Goal: Task Accomplishment & Management: Complete application form

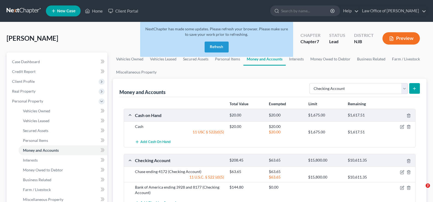
select select "checking"
drag, startPoint x: 219, startPoint y: 43, endPoint x: 431, endPoint y: 54, distance: 212.2
click at [219, 43] on button "Refresh" at bounding box center [217, 47] width 24 height 11
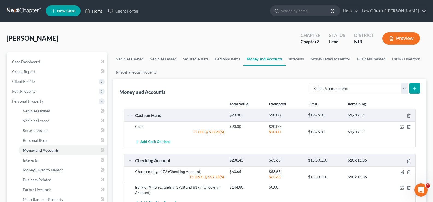
click at [100, 9] on link "Home" at bounding box center [93, 11] width 23 height 10
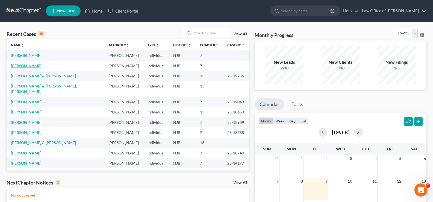
click at [19, 64] on link "Augustino, Joseph" at bounding box center [26, 65] width 30 height 5
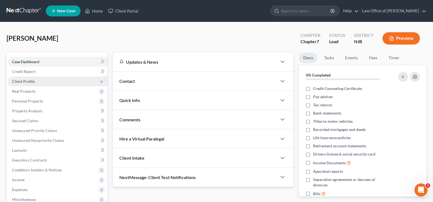
click at [25, 80] on span "Client Profile" at bounding box center [23, 81] width 23 height 5
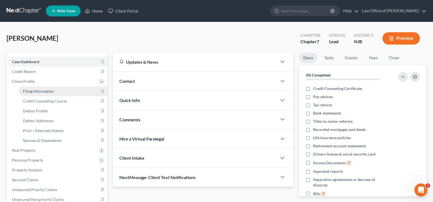
click at [45, 91] on span "Filing Information" at bounding box center [38, 91] width 31 height 5
select select "1"
select select "0"
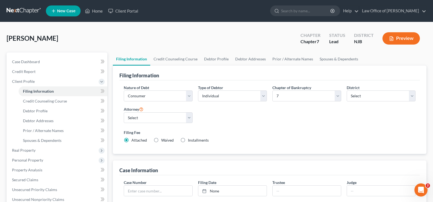
click at [161, 139] on label "Waived Waived" at bounding box center [167, 140] width 13 height 5
click at [163, 139] on input "Waived Waived" at bounding box center [165, 140] width 4 height 4
radio input "true"
radio input "false"
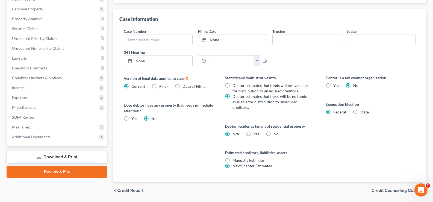
scroll to position [169, 0]
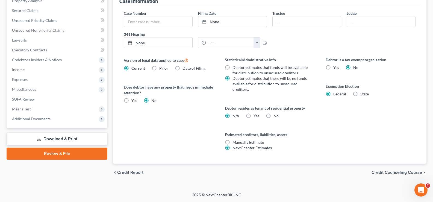
click at [384, 174] on span "Credit Counseling Course" at bounding box center [397, 172] width 51 height 4
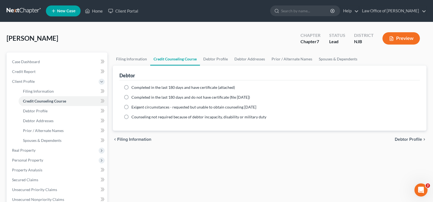
click at [131, 88] on label "Completed in the last 180 days and have certificate (attached)" at bounding box center [183, 87] width 104 height 5
click at [134, 88] on input "Completed in the last 180 days and have certificate (attached)" at bounding box center [136, 87] width 4 height 4
radio input "true"
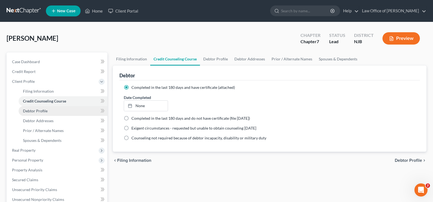
click at [36, 111] on span "Debtor Profile" at bounding box center [35, 111] width 25 height 5
select select "0"
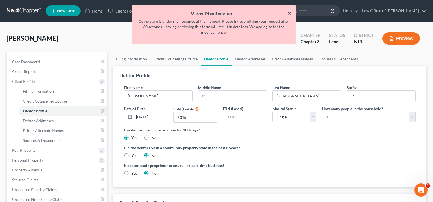
click at [288, 11] on button "×" at bounding box center [290, 13] width 4 height 7
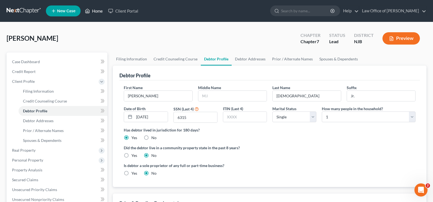
click at [95, 7] on link "Home" at bounding box center [93, 11] width 23 height 10
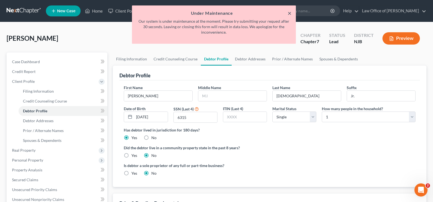
click at [291, 12] on button "×" at bounding box center [290, 13] width 4 height 7
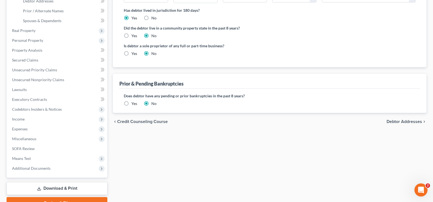
scroll to position [148, 0]
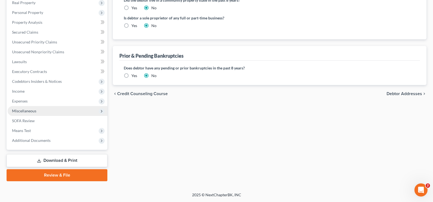
click at [17, 109] on span "Miscellaneous" at bounding box center [24, 111] width 24 height 5
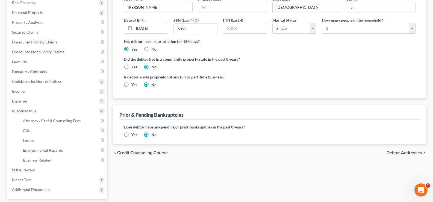
scroll to position [138, 0]
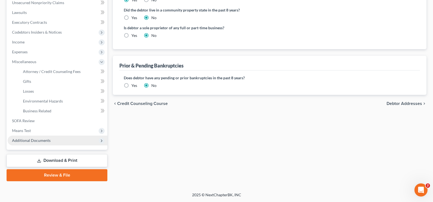
click at [21, 139] on span "Additional Documents" at bounding box center [31, 140] width 39 height 5
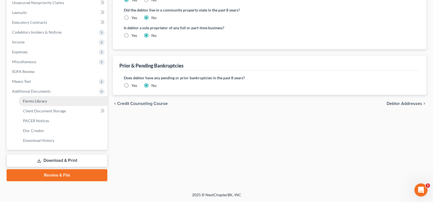
click at [43, 101] on span "Forms Library" at bounding box center [35, 101] width 24 height 5
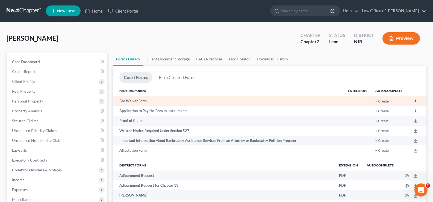
click at [414, 100] on icon at bounding box center [416, 101] width 4 height 4
